Goal: Task Accomplishment & Management: Use online tool/utility

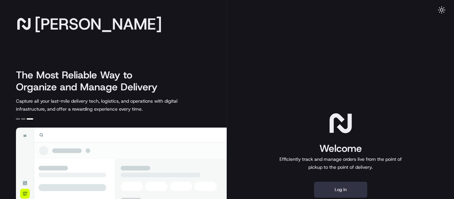
click at [337, 190] on button "Log in" at bounding box center [340, 190] width 53 height 16
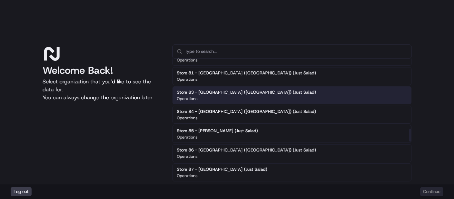
scroll to position [665, 0]
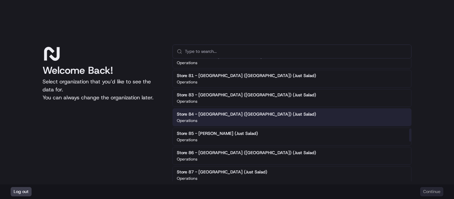
click at [231, 120] on div "Operations" at bounding box center [246, 120] width 139 height 5
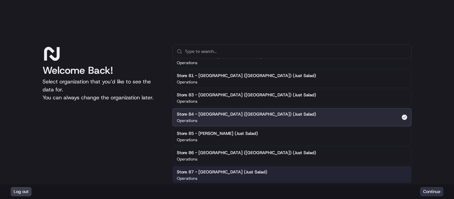
click at [436, 192] on button "Continue" at bounding box center [432, 191] width 23 height 9
